Goal: Find specific page/section: Find specific page/section

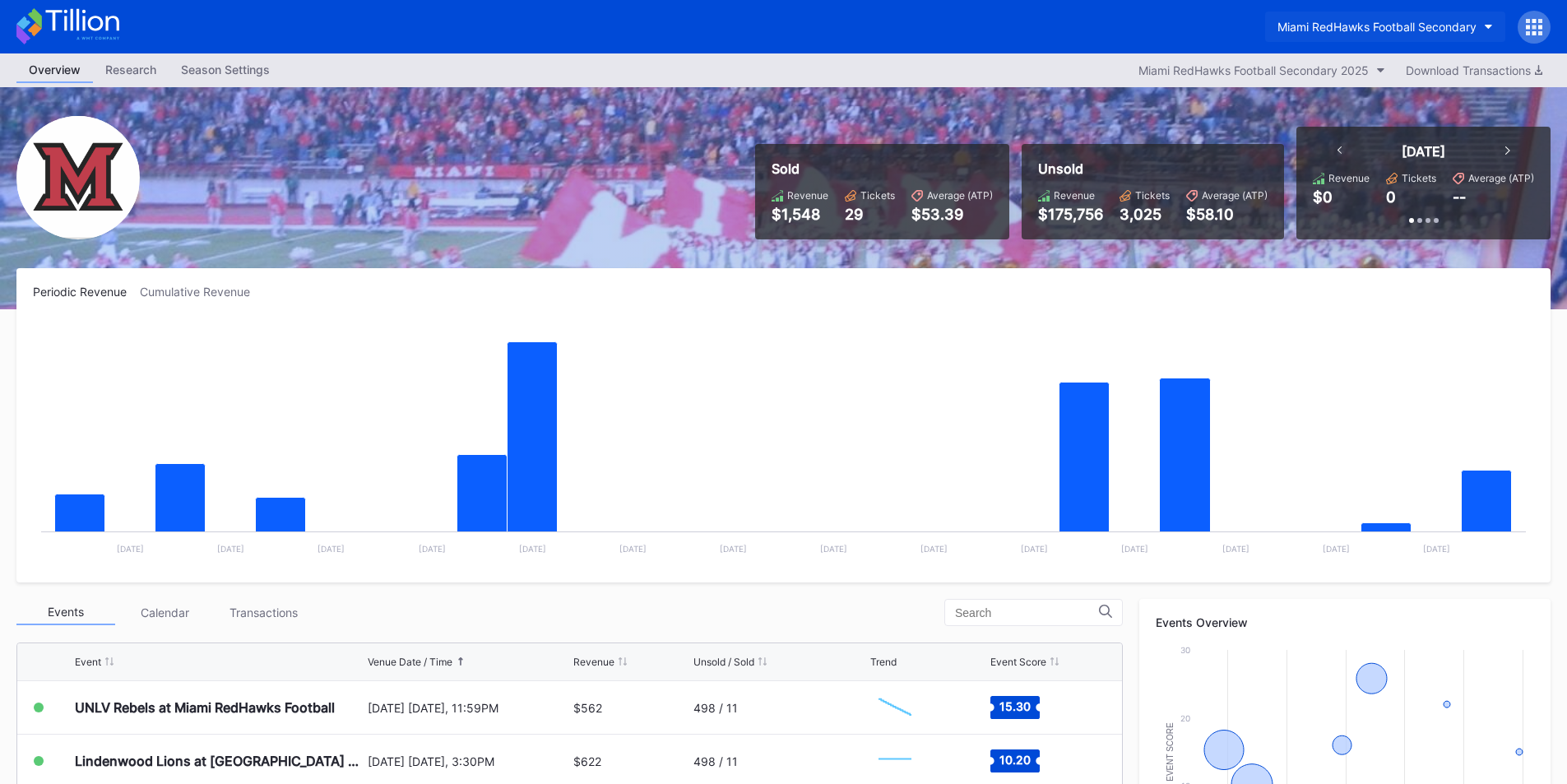
click at [1301, 34] on button "Miami RedHawks Football Secondary" at bounding box center [1385, 26] width 240 height 31
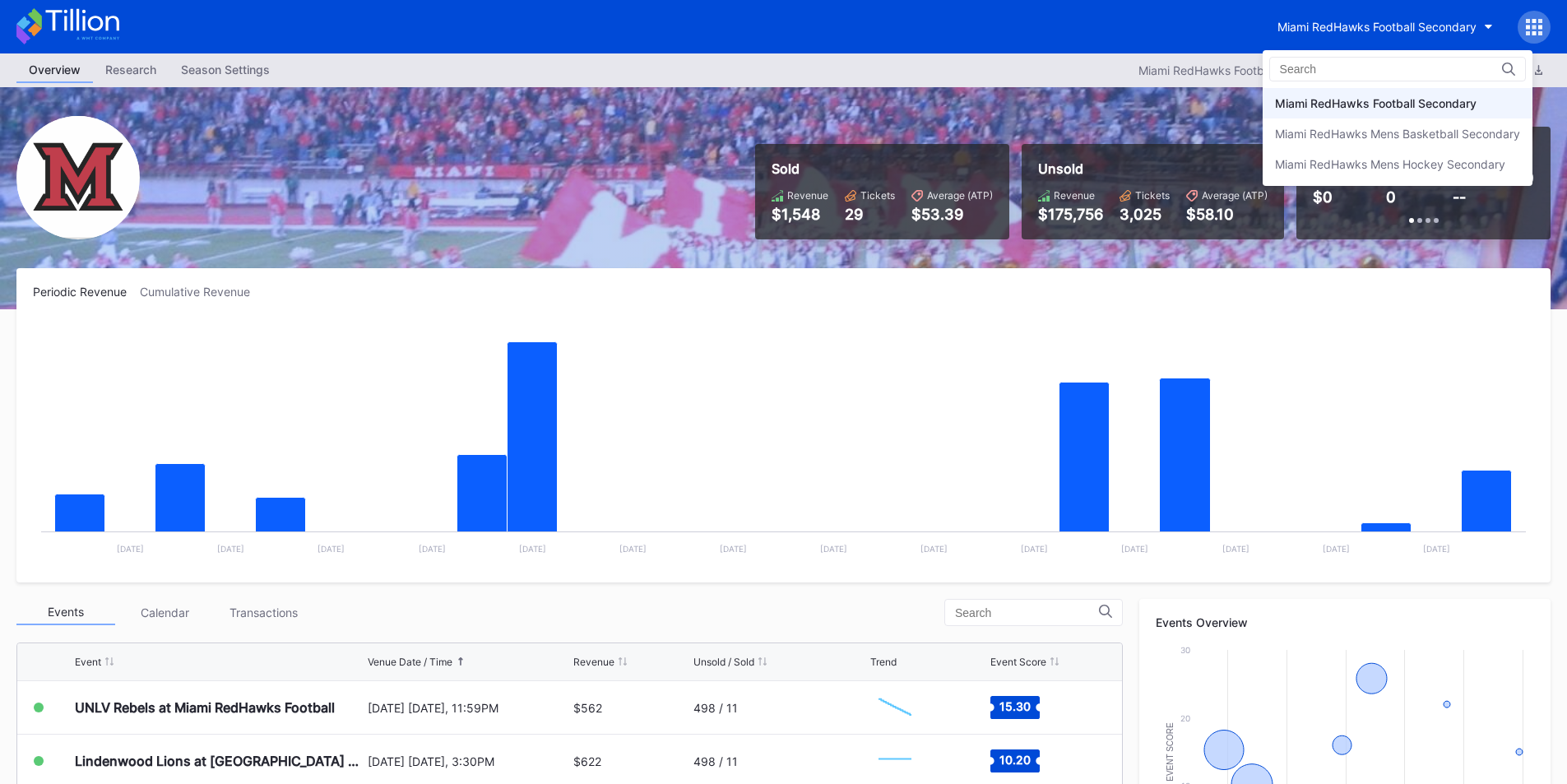
click at [1341, 98] on div "Miami RedHawks Football Secondary" at bounding box center [1376, 103] width 201 height 14
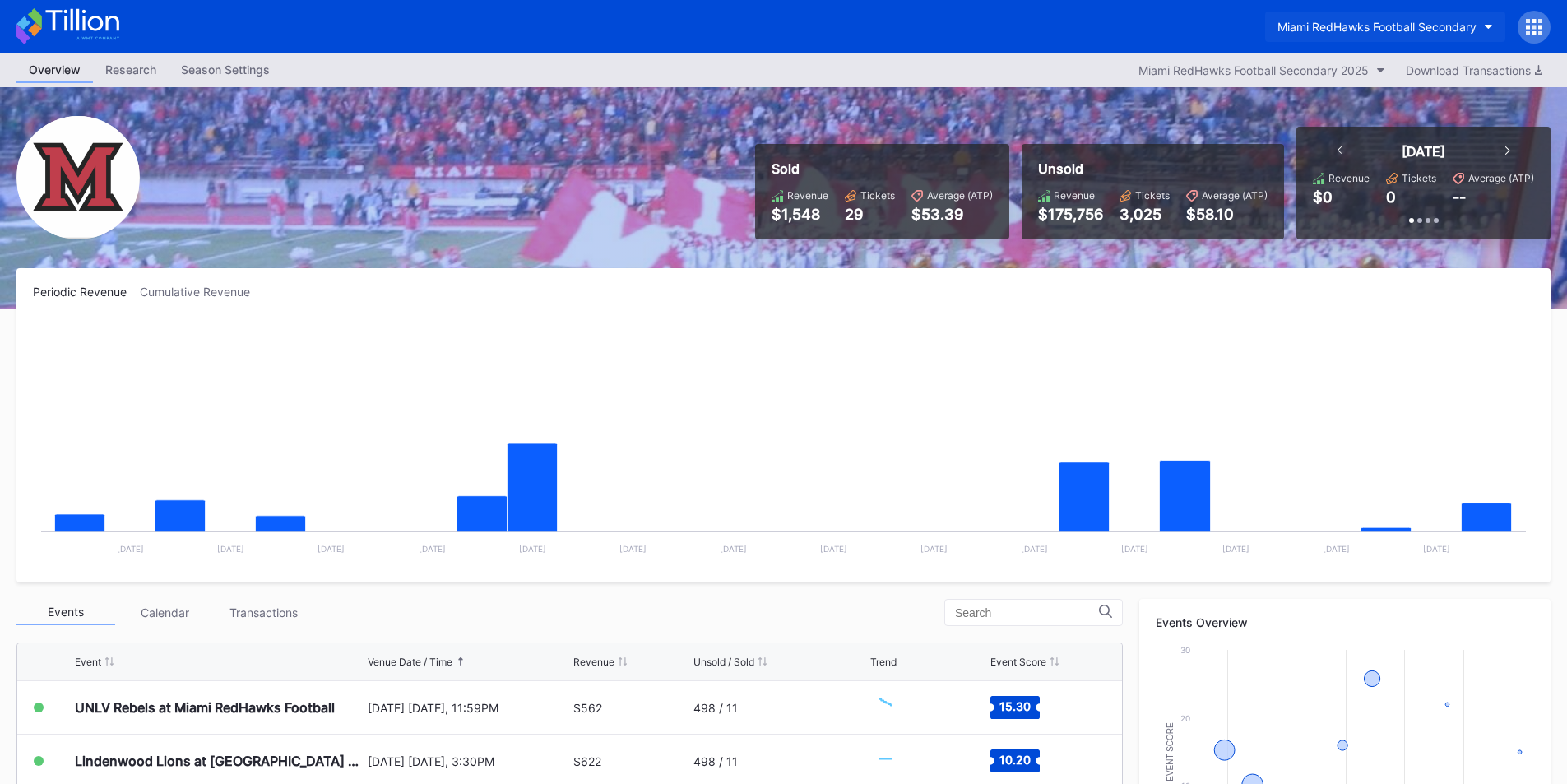
click at [1334, 38] on button "Miami RedHawks Football Secondary" at bounding box center [1385, 26] width 240 height 31
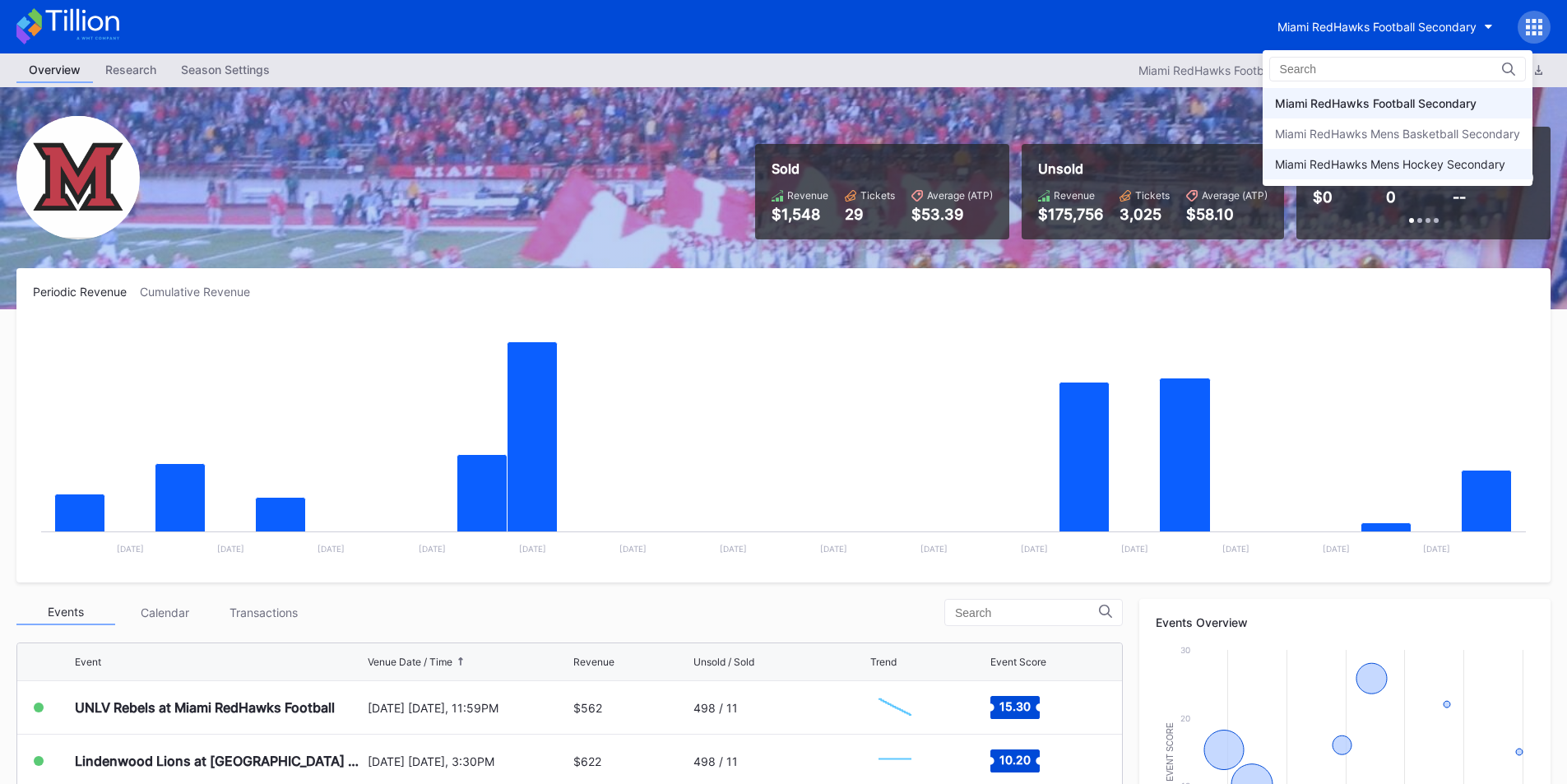
click at [1332, 161] on div "Miami RedHawks Mens Hockey Secondary" at bounding box center [1390, 164] width 230 height 14
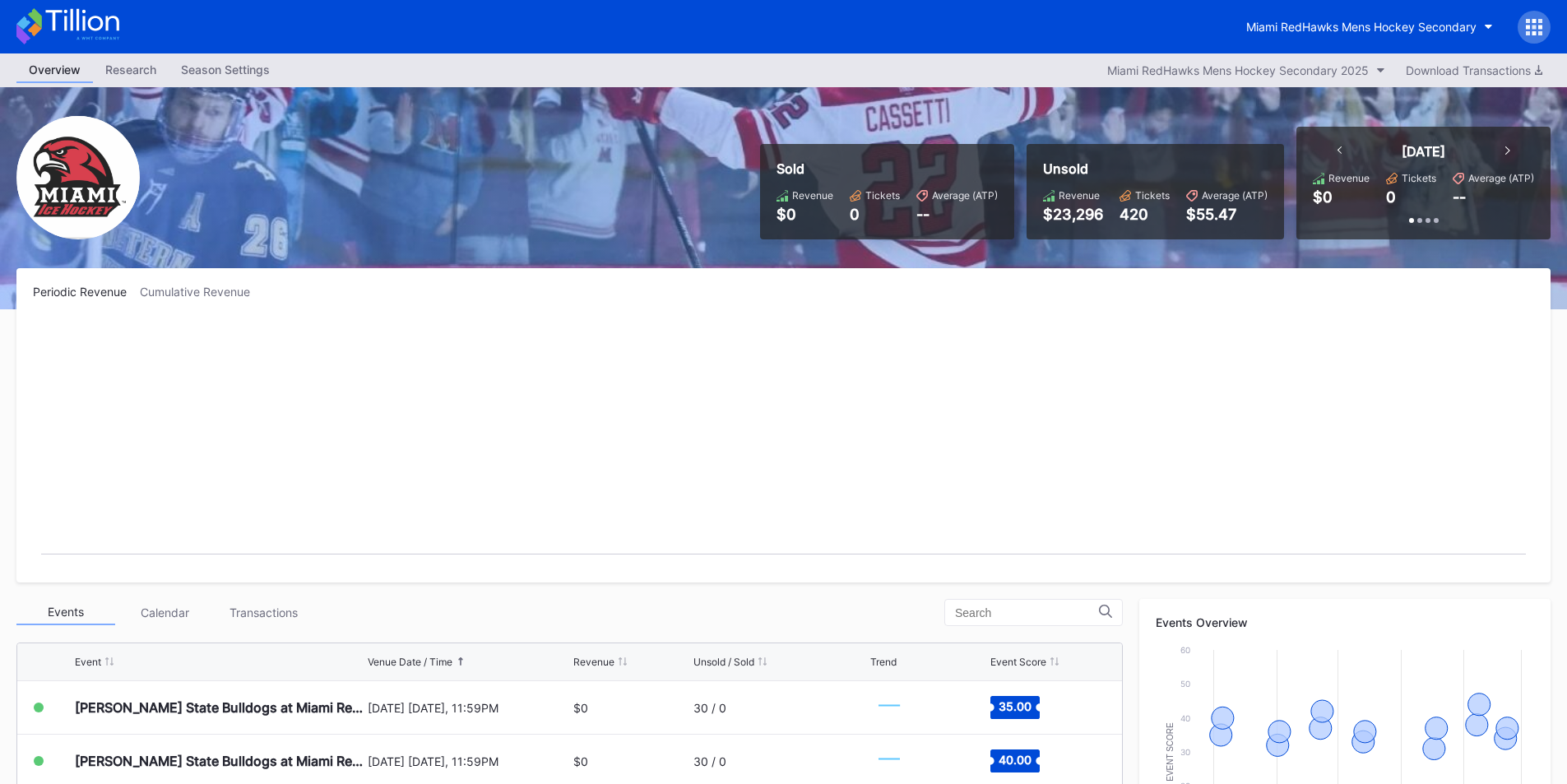
click at [1334, 9] on div "Miami RedHawks Mens Hockey Secondary" at bounding box center [784, 26] width 1567 height 54
click at [1334, 34] on button "Miami RedHawks Mens Hockey Secondary" at bounding box center [1370, 26] width 272 height 31
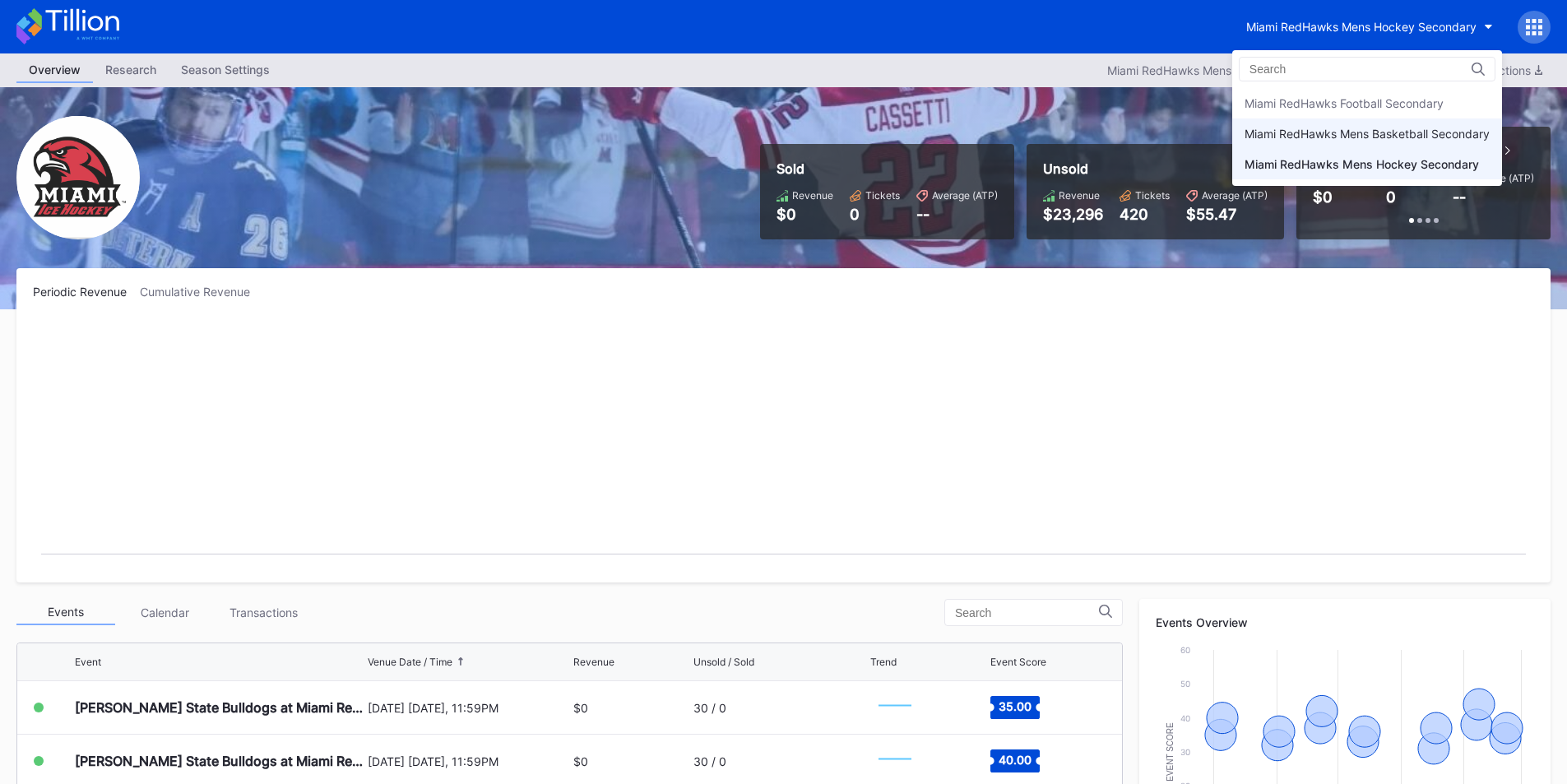
click at [1329, 133] on div "Miami RedHawks Mens Basketball Secondary" at bounding box center [1368, 134] width 245 height 14
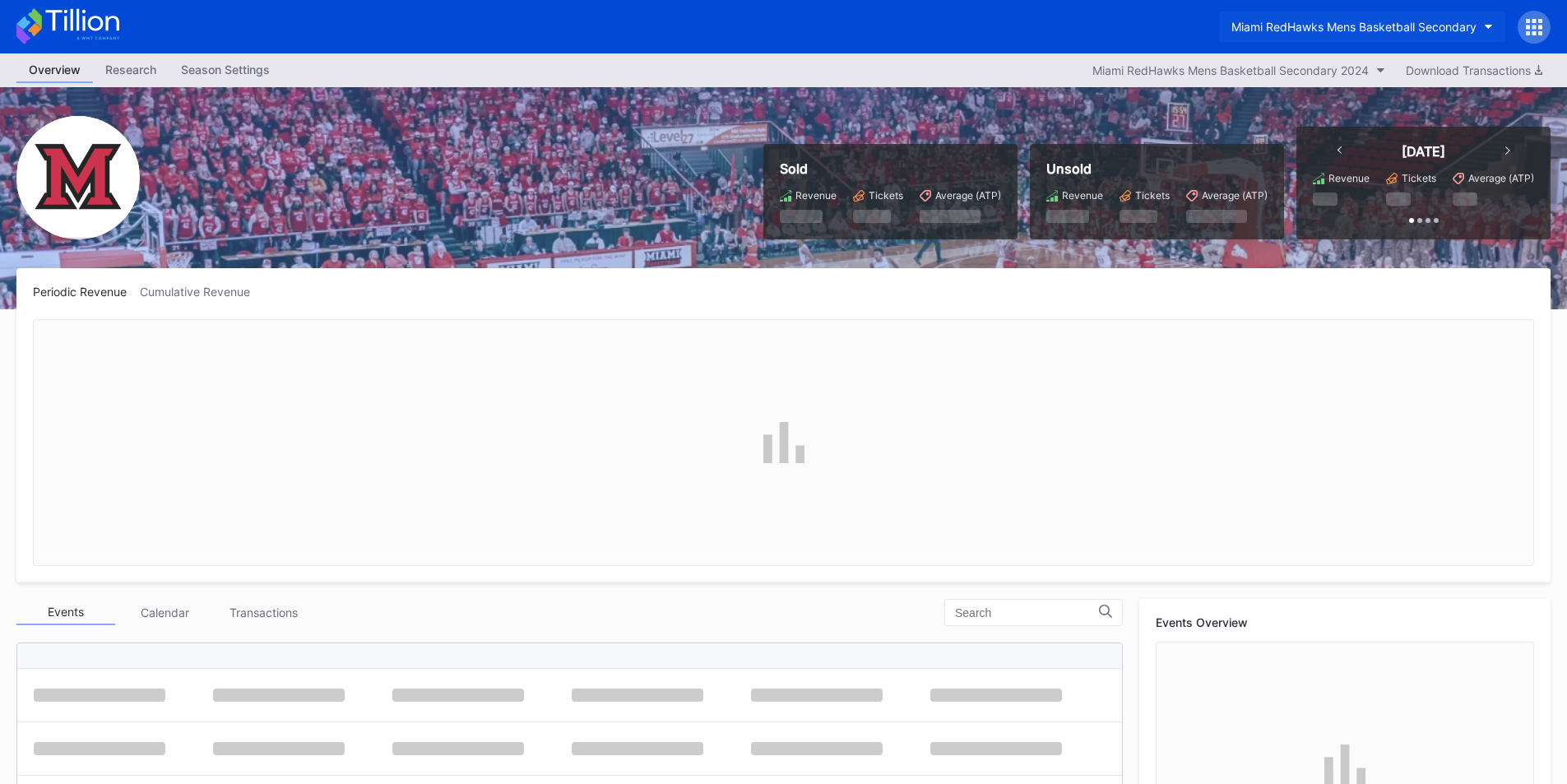
click at [1329, 34] on button "Miami RedHawks Mens Basketball Secondary" at bounding box center [1362, 26] width 286 height 31
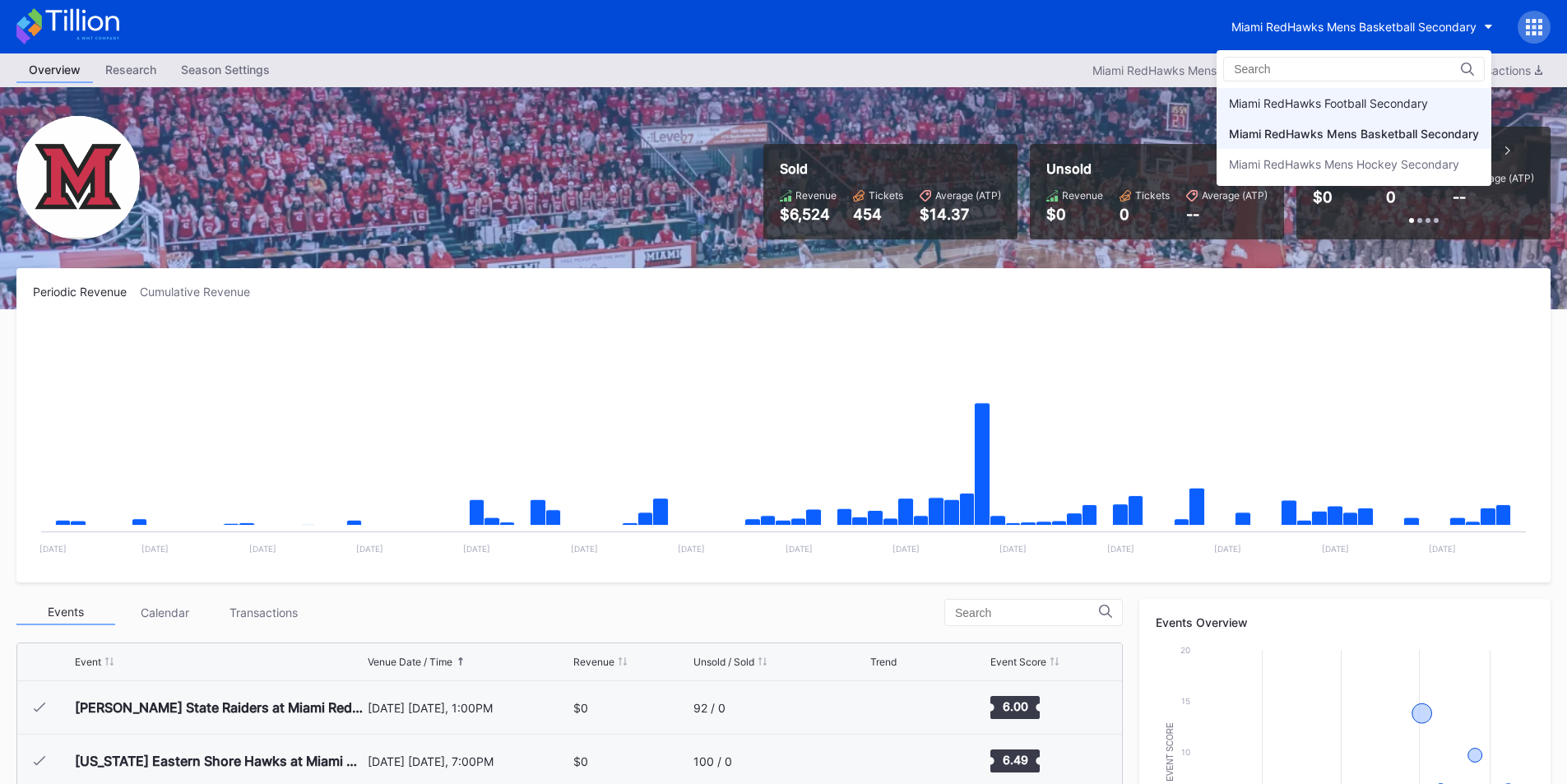
click at [1329, 109] on div "Miami RedHawks Football Secondary" at bounding box center [1329, 103] width 199 height 14
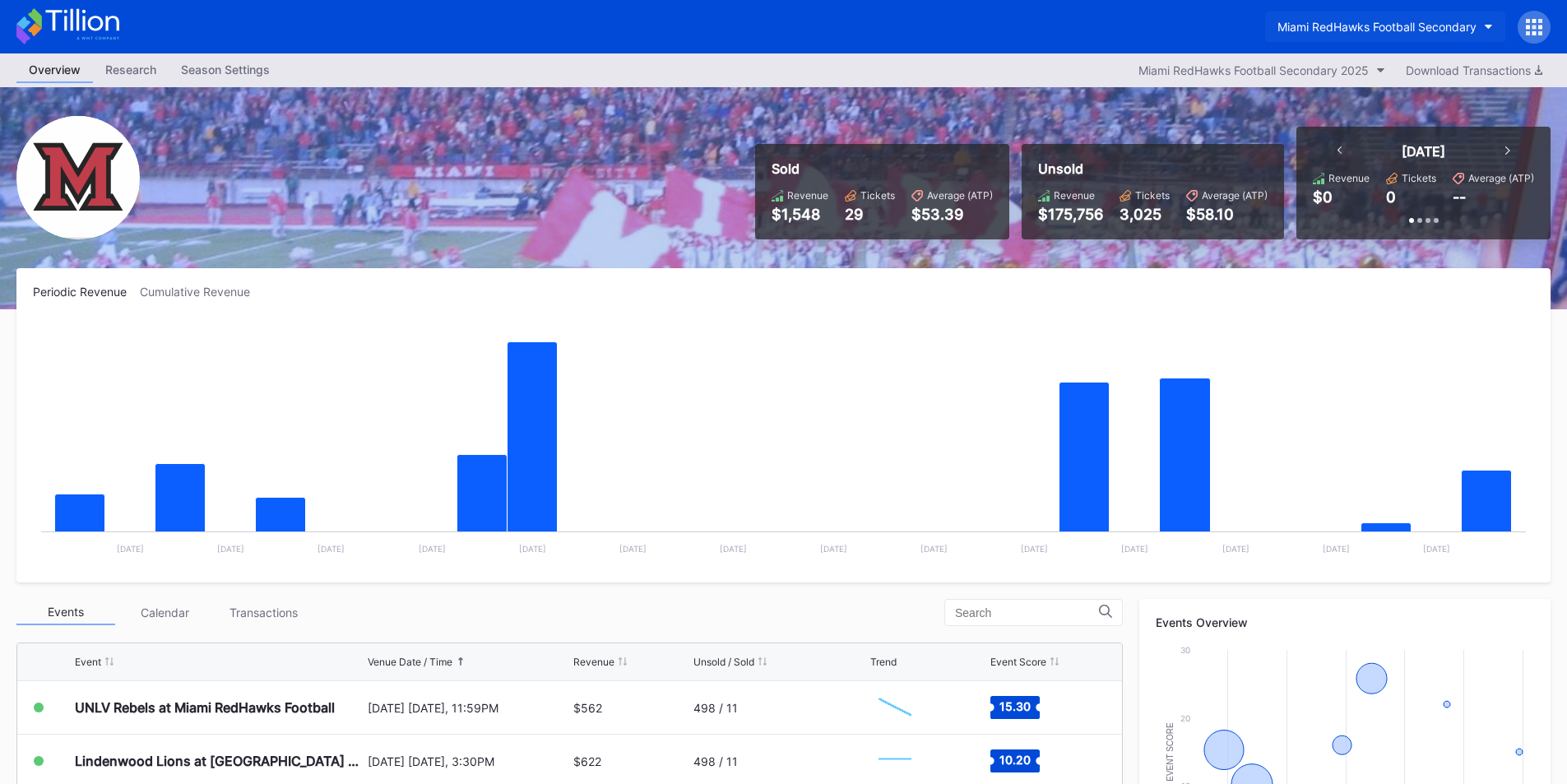
click at [1357, 26] on div "Miami RedHawks Football Secondary" at bounding box center [1377, 26] width 199 height 14
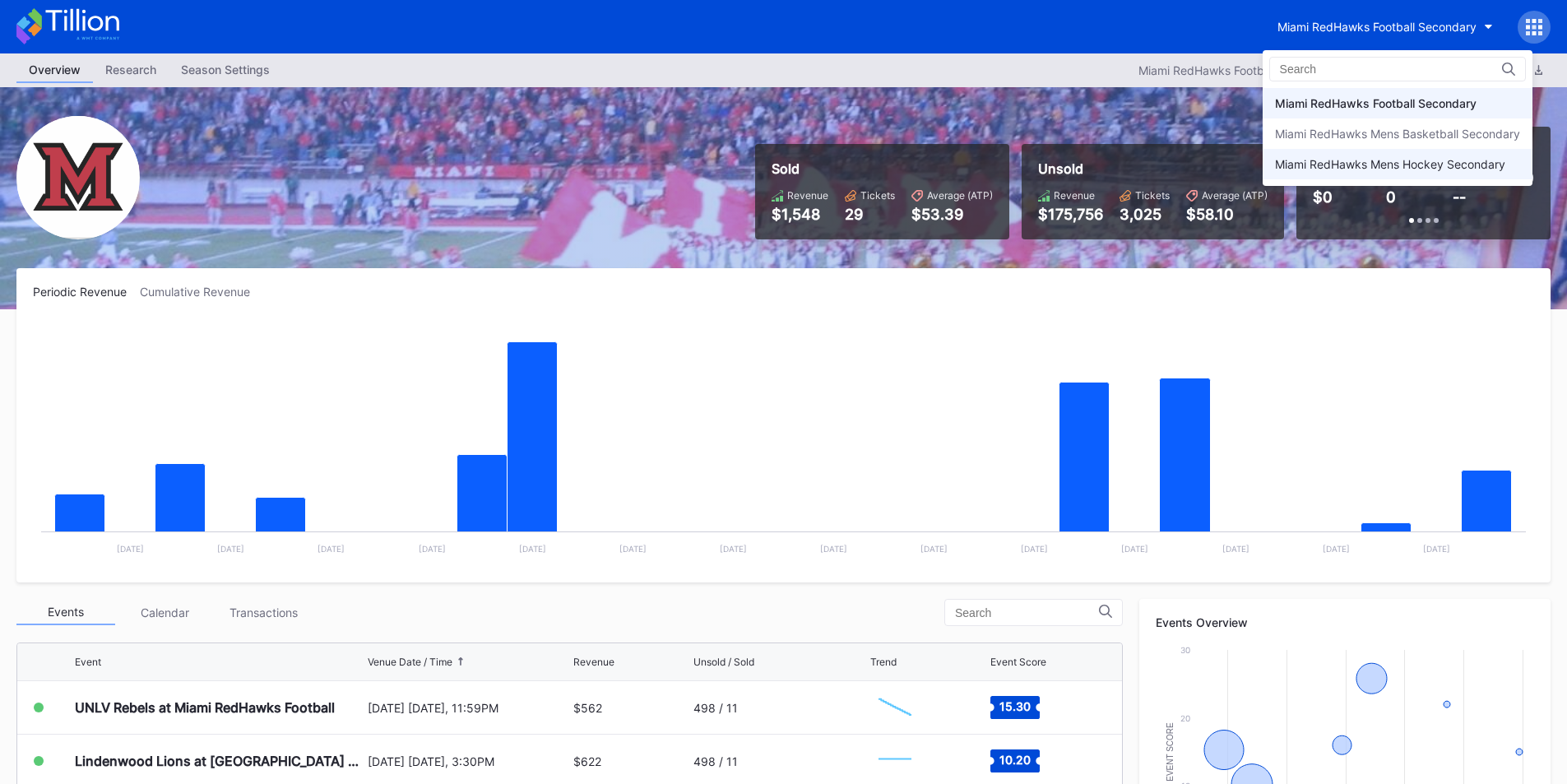
click at [1339, 164] on div "Miami RedHawks Mens Hockey Secondary" at bounding box center [1390, 164] width 230 height 14
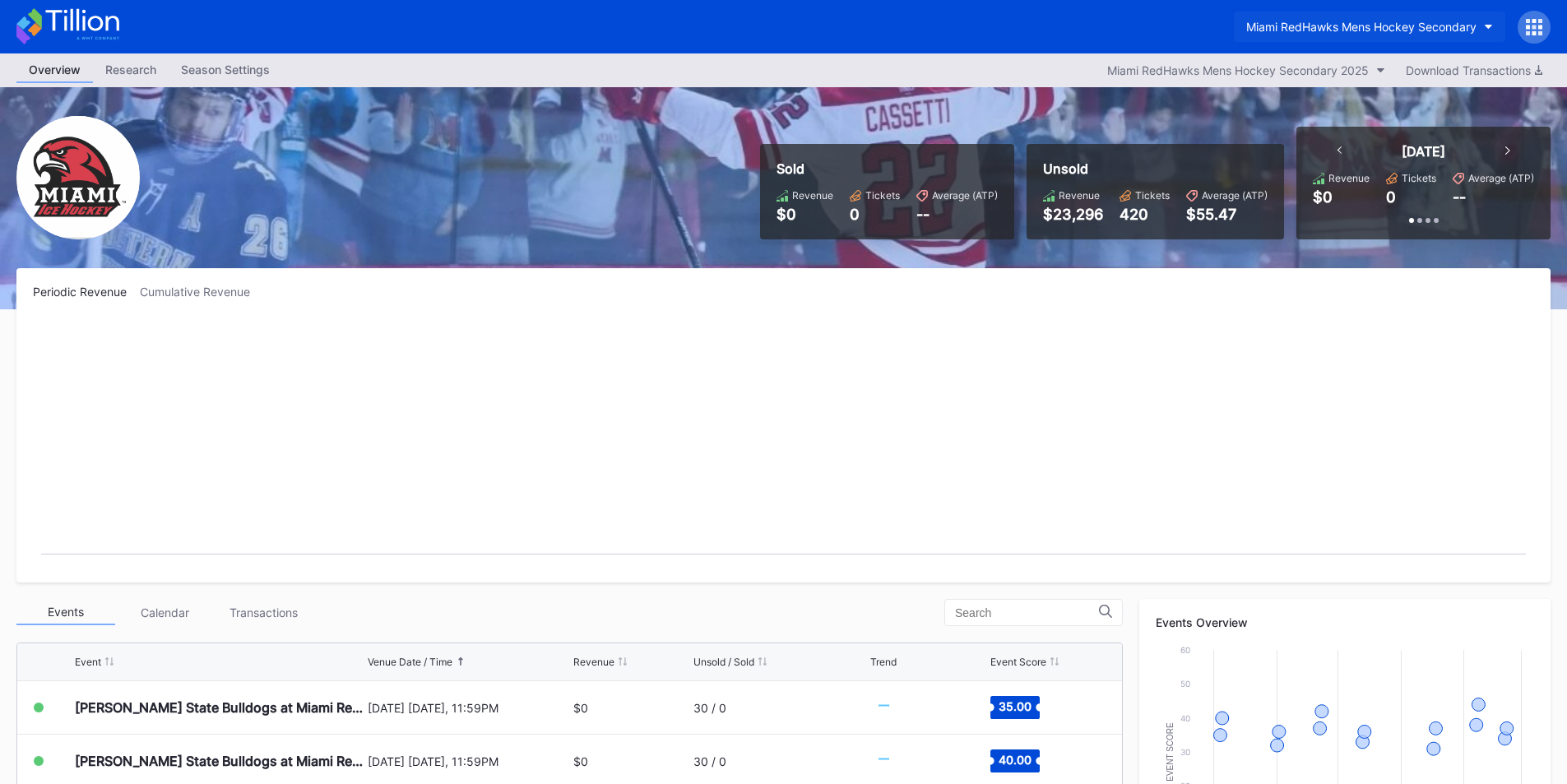
click at [1329, 31] on div "Miami RedHawks Mens Hockey Secondary" at bounding box center [1361, 26] width 230 height 14
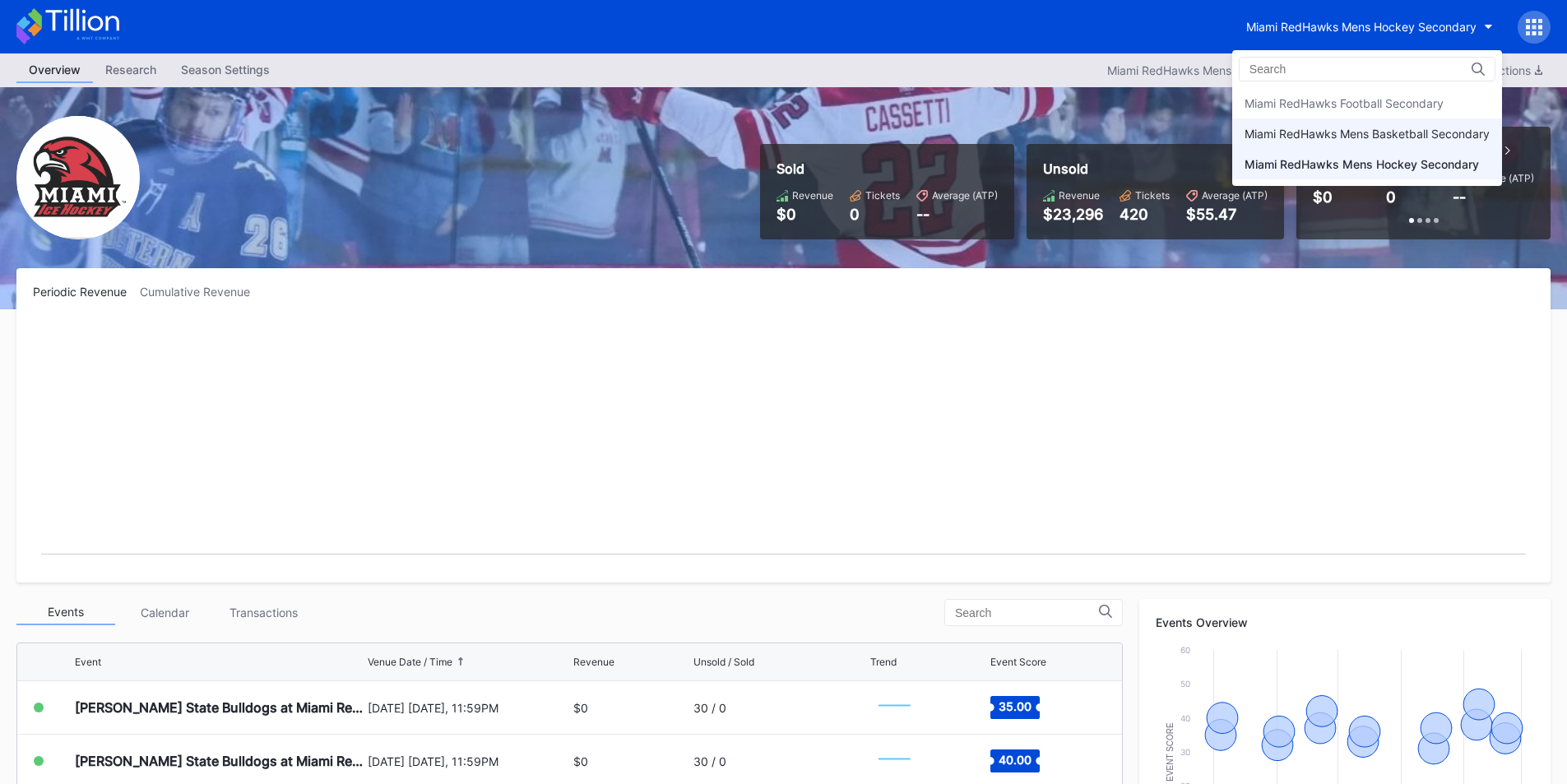
click at [1327, 135] on div "Miami RedHawks Mens Basketball Secondary" at bounding box center [1368, 134] width 245 height 14
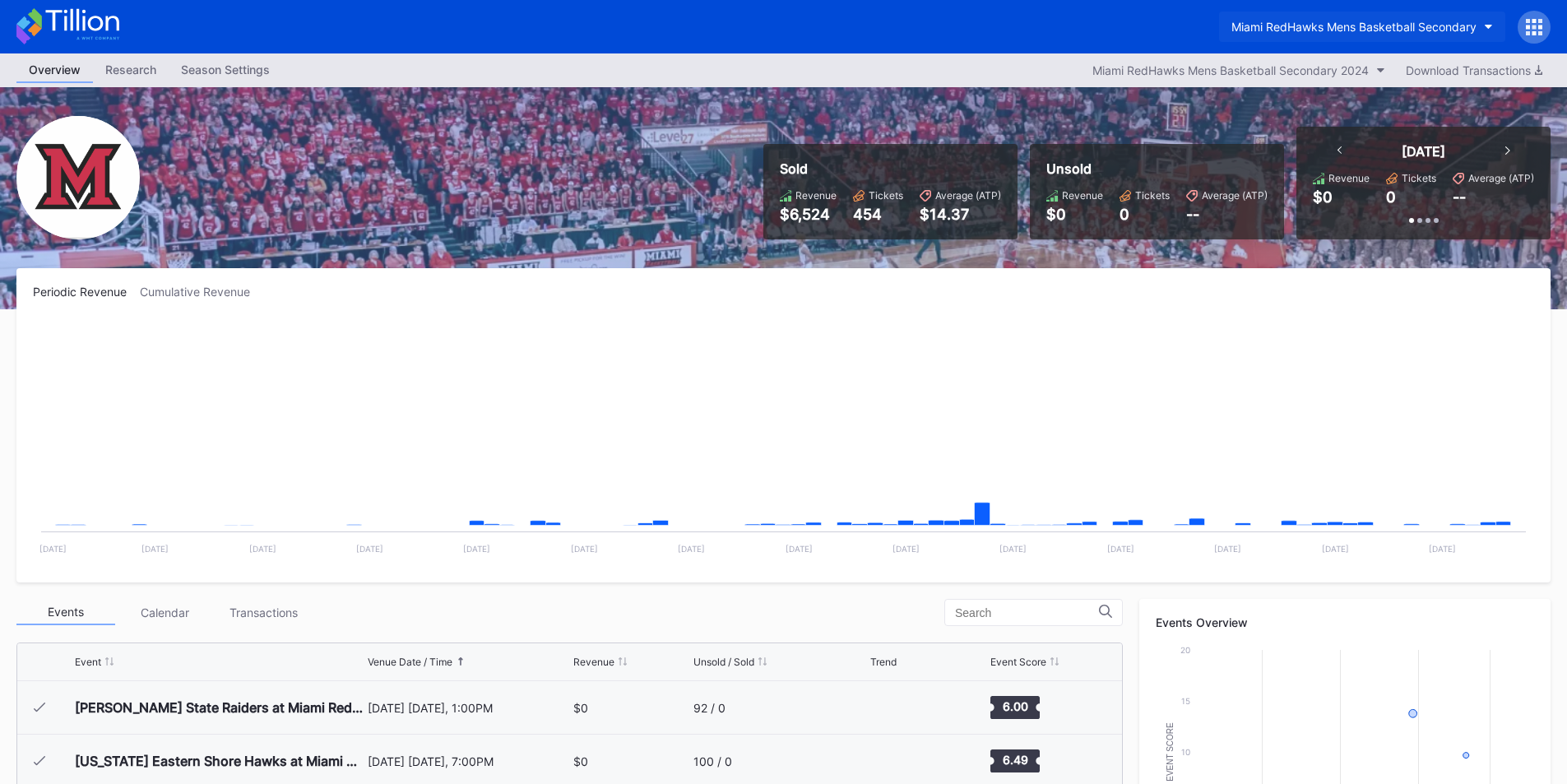
click at [1324, 41] on button "Miami RedHawks Mens Basketball Secondary" at bounding box center [1362, 26] width 286 height 31
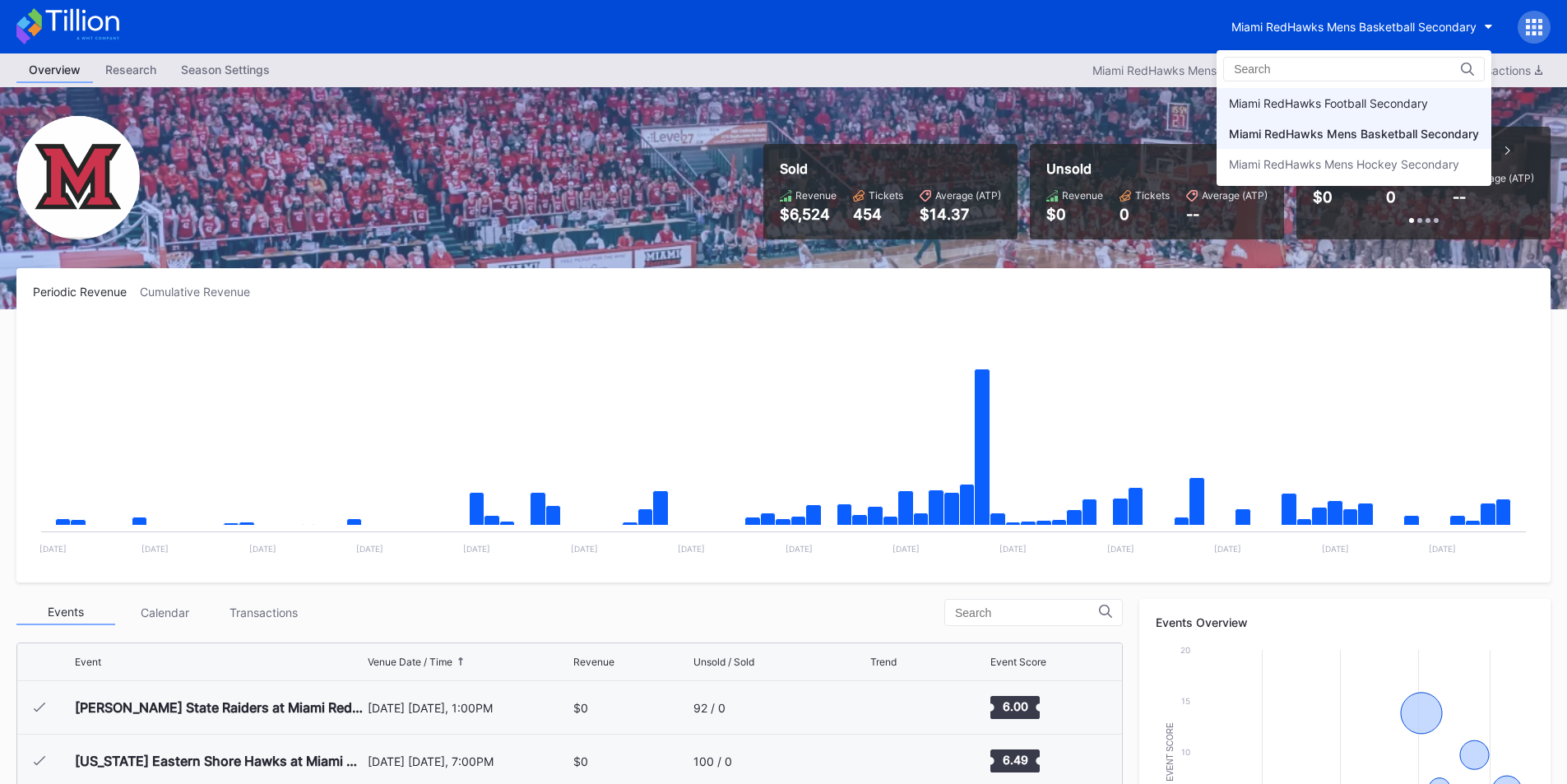
click at [1324, 101] on div "Miami RedHawks Football Secondary" at bounding box center [1329, 103] width 199 height 14
